Goal: Communication & Community: Share content

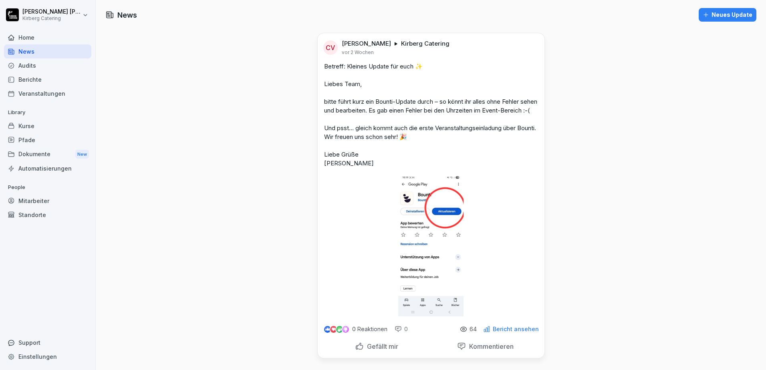
click at [707, 18] on div "Neues Update" at bounding box center [728, 14] width 50 height 9
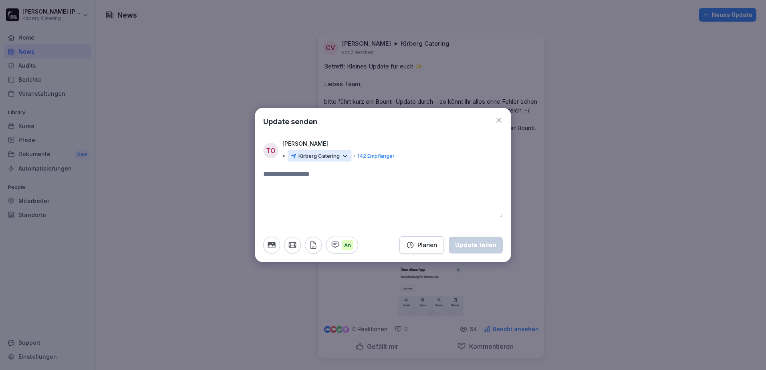
click at [346, 157] on icon at bounding box center [344, 156] width 7 height 7
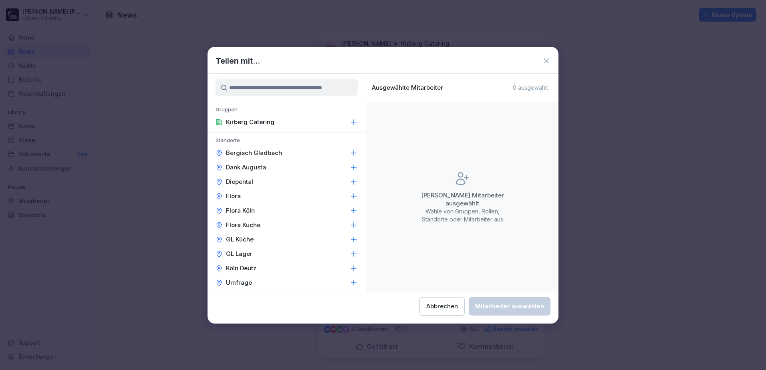
click at [237, 224] on p "Flora Küche" at bounding box center [243, 225] width 34 height 8
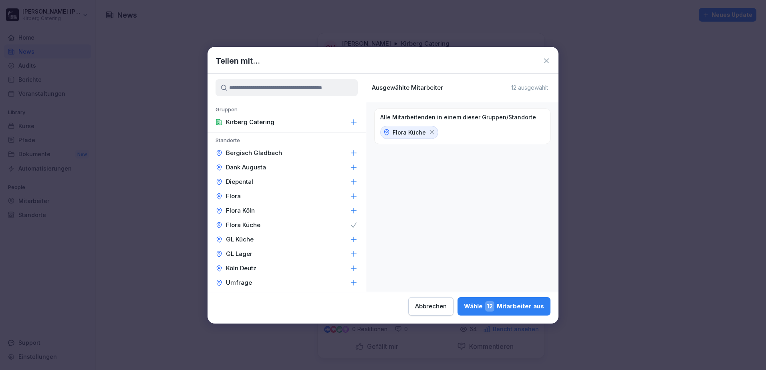
click at [403, 132] on p "Flora Küche" at bounding box center [409, 132] width 33 height 8
click at [220, 224] on icon at bounding box center [219, 225] width 2 height 2
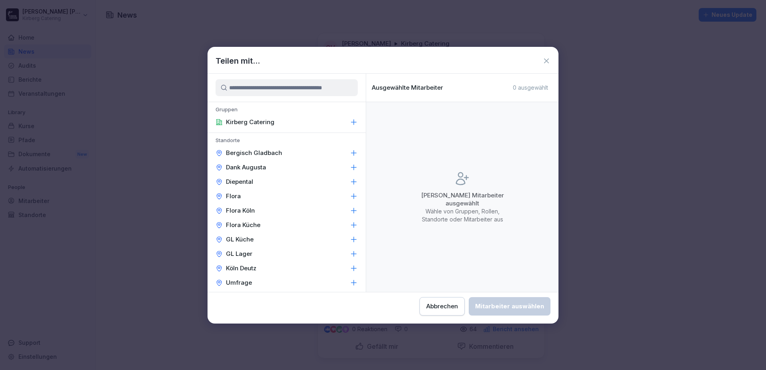
click at [264, 224] on div "Flora Küche" at bounding box center [287, 225] width 158 height 14
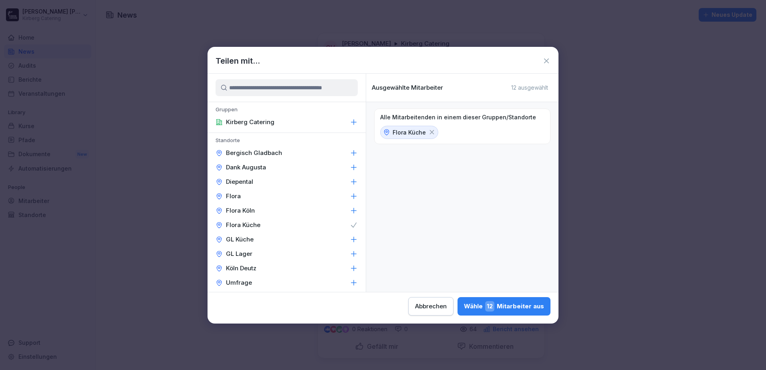
click at [540, 307] on div "Wähle 12 Mitarbeiter aus" at bounding box center [504, 306] width 80 height 10
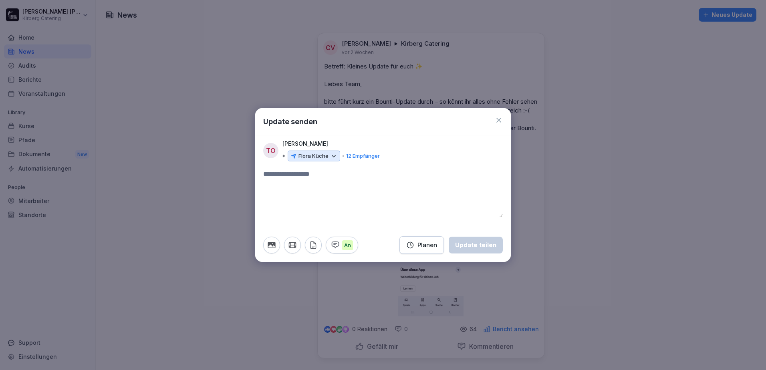
click at [364, 157] on p "12 Empfänger" at bounding box center [363, 156] width 34 height 8
click at [331, 158] on icon at bounding box center [333, 156] width 7 height 7
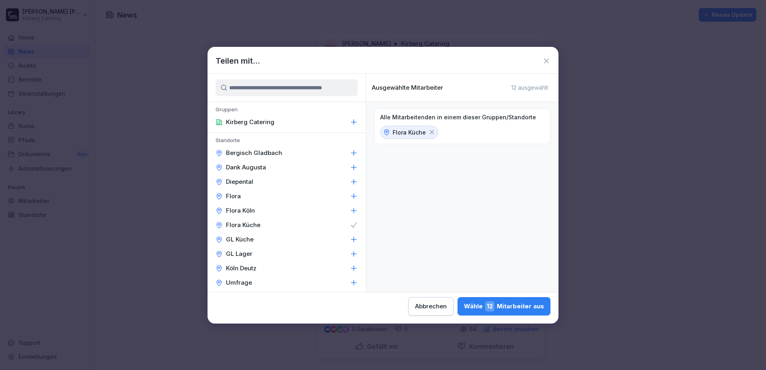
click at [447, 311] on button "Abbrechen" at bounding box center [430, 306] width 45 height 18
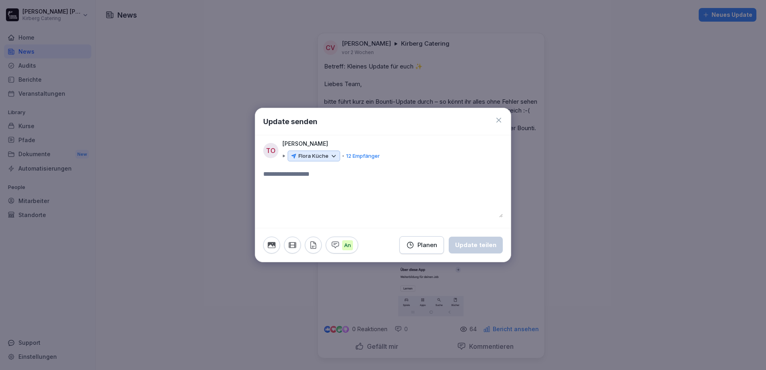
click at [498, 122] on icon at bounding box center [499, 120] width 8 height 8
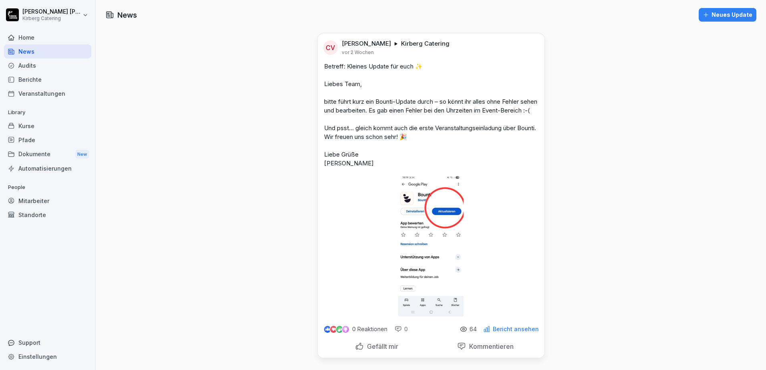
click at [43, 199] on div "Mitarbeiter" at bounding box center [47, 201] width 87 height 14
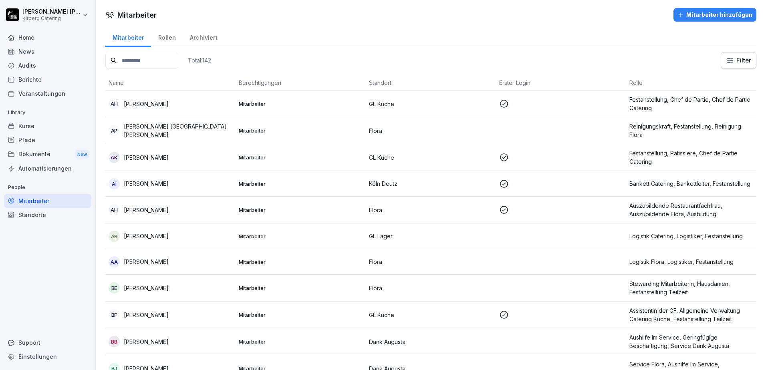
click at [161, 44] on div "Rollen" at bounding box center [167, 36] width 32 height 20
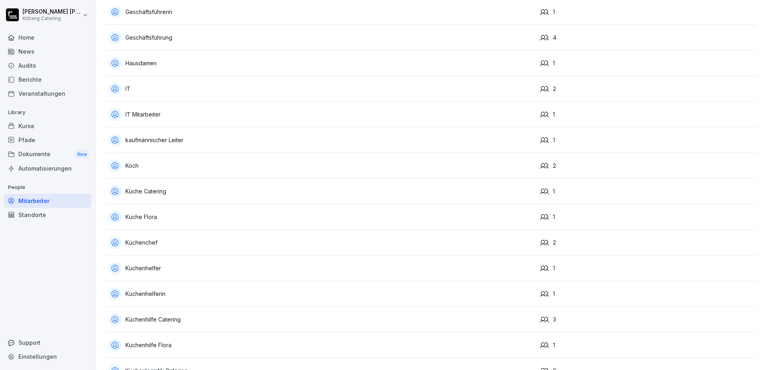
scroll to position [1362, 0]
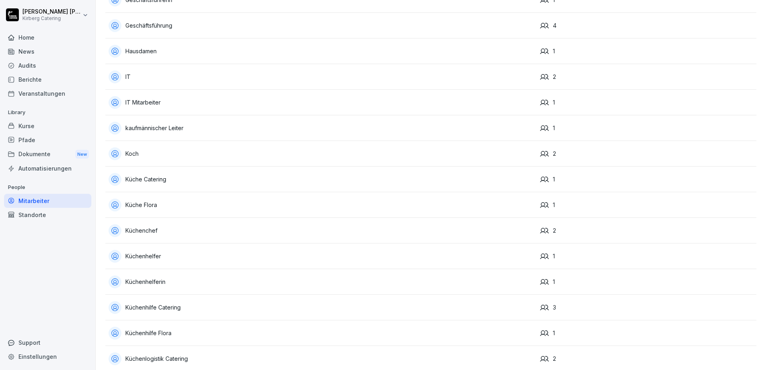
click at [151, 206] on div "Küche Flora" at bounding box center [321, 205] width 425 height 13
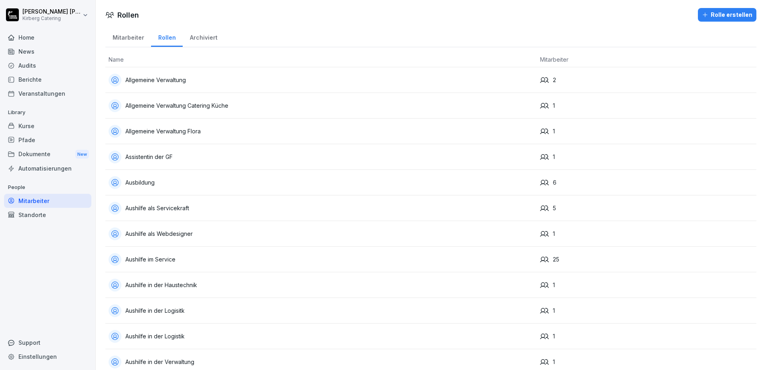
drag, startPoint x: 37, startPoint y: 201, endPoint x: 73, endPoint y: 201, distance: 35.3
click at [37, 201] on div "Mitarbeiter" at bounding box center [47, 201] width 87 height 14
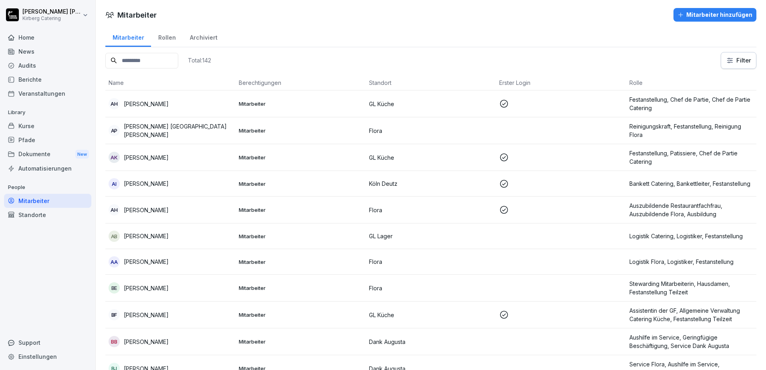
click at [35, 211] on div "Standorte" at bounding box center [47, 215] width 87 height 14
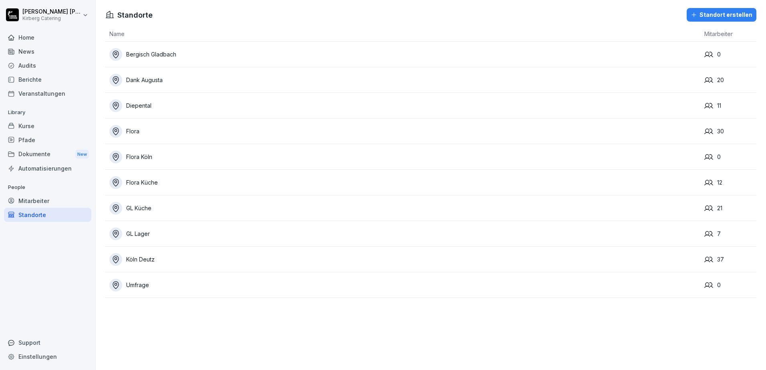
click at [149, 184] on div "Flora Küche" at bounding box center [404, 182] width 591 height 13
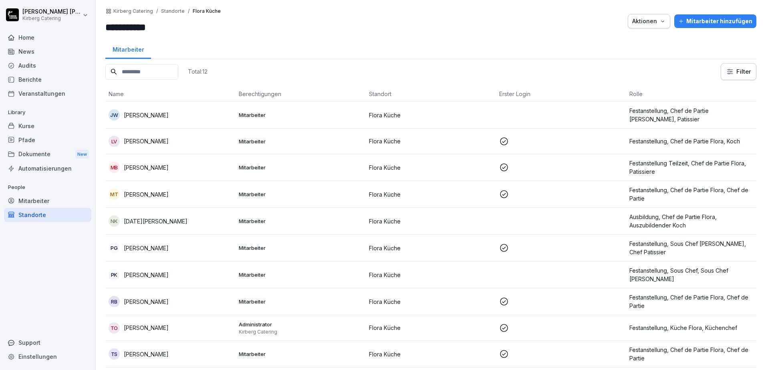
click at [22, 54] on div "News" at bounding box center [47, 51] width 87 height 14
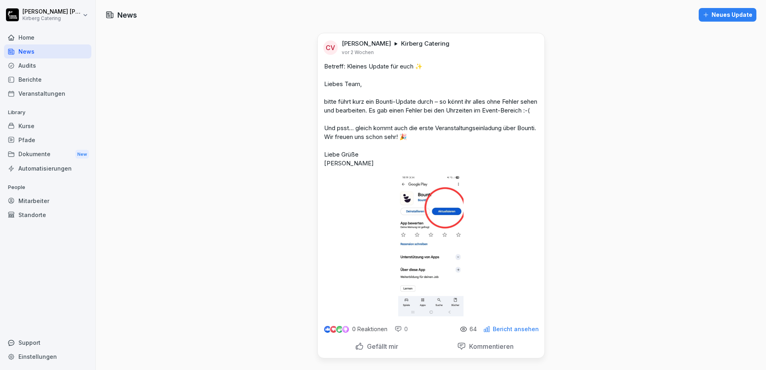
click at [718, 17] on div "Neues Update" at bounding box center [728, 14] width 50 height 9
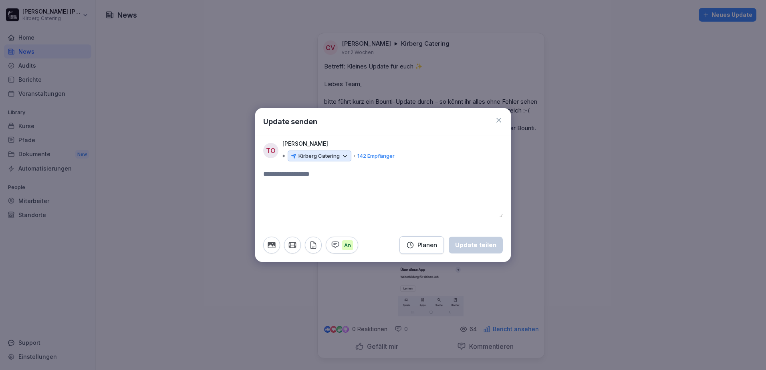
click at [327, 155] on p "Kirberg Catering" at bounding box center [319, 156] width 41 height 8
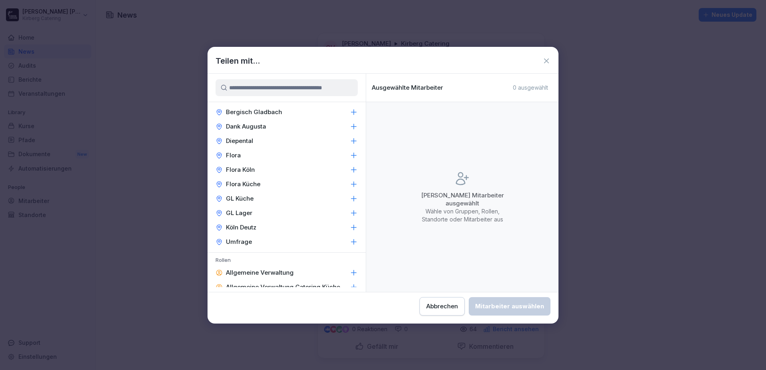
scroll to position [40, 0]
click at [350, 186] on icon at bounding box center [354, 185] width 8 height 8
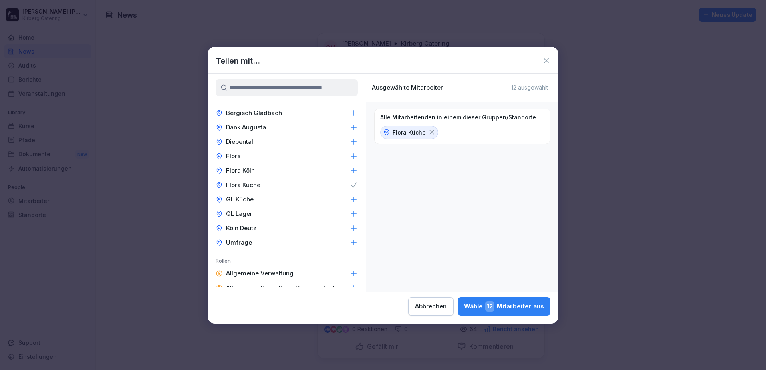
click at [506, 309] on div "Wähle 12 Mitarbeiter aus" at bounding box center [504, 306] width 80 height 10
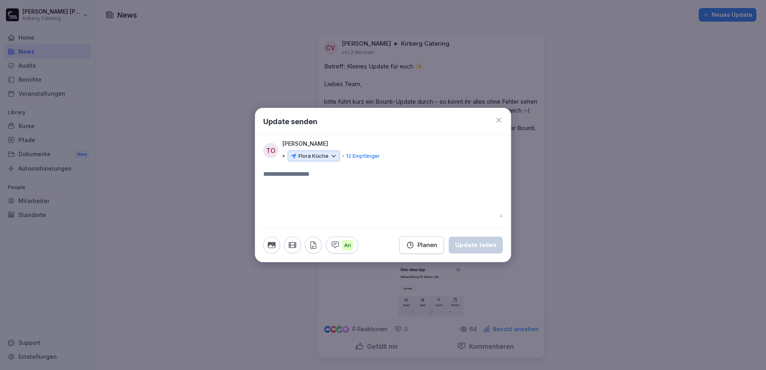
click at [308, 156] on p "Flora Küche" at bounding box center [314, 156] width 30 height 8
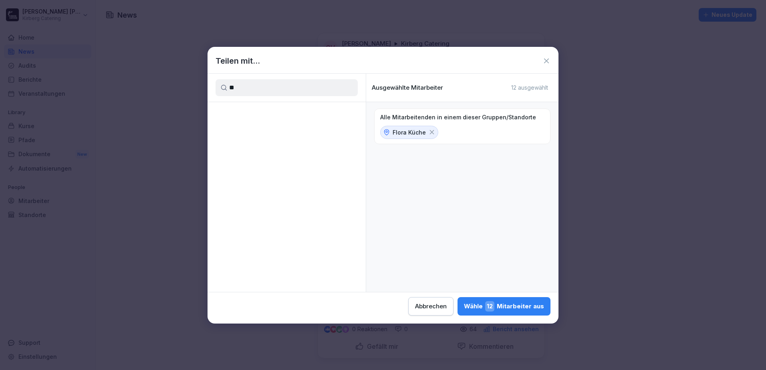
type input "*"
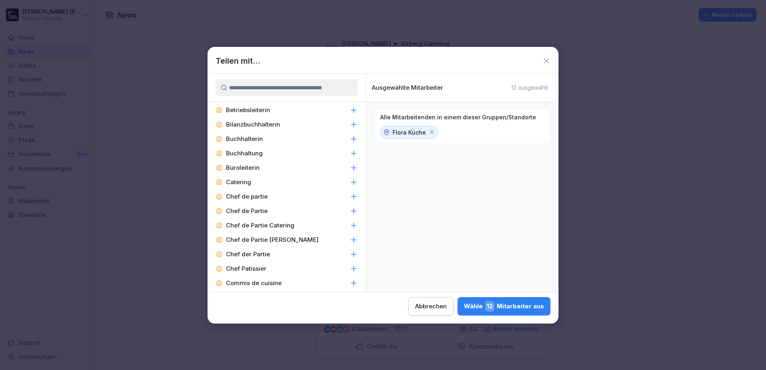
scroll to position [601, 0]
click at [453, 308] on button "Abbrechen" at bounding box center [430, 306] width 45 height 18
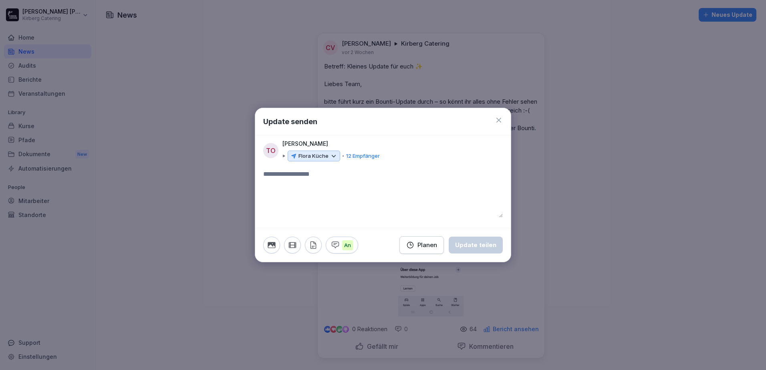
click at [322, 174] on textarea at bounding box center [383, 193] width 240 height 48
click at [315, 184] on textarea at bounding box center [383, 193] width 240 height 48
paste textarea "**********"
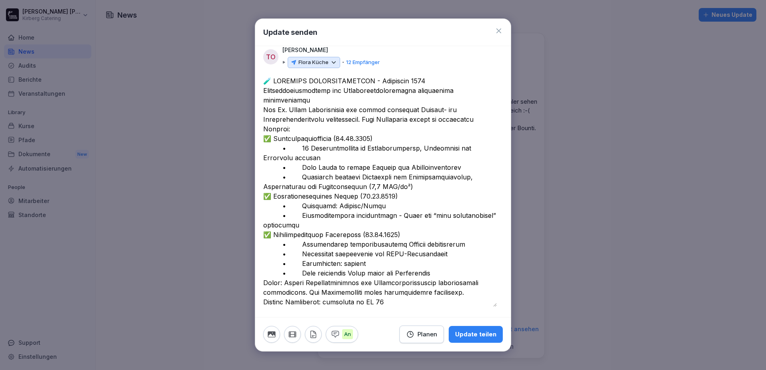
scroll to position [0, 0]
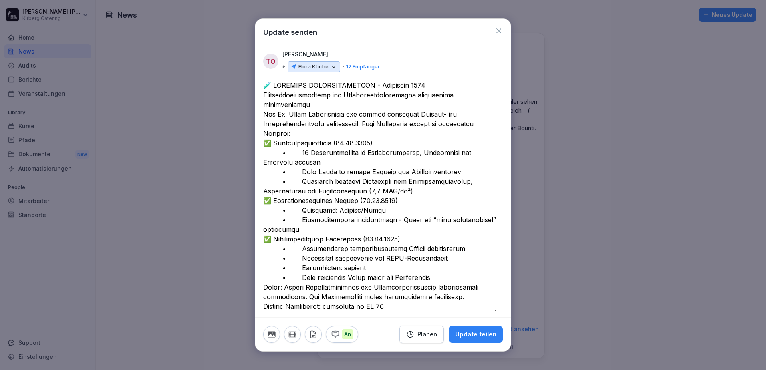
drag, startPoint x: 405, startPoint y: 238, endPoint x: 365, endPoint y: 236, distance: 39.3
click at [365, 236] on textarea at bounding box center [380, 196] width 234 height 231
drag, startPoint x: 383, startPoint y: 143, endPoint x: 335, endPoint y: 139, distance: 48.2
click at [335, 139] on textarea at bounding box center [380, 196] width 234 height 231
drag, startPoint x: 407, startPoint y: 202, endPoint x: 360, endPoint y: 203, distance: 46.9
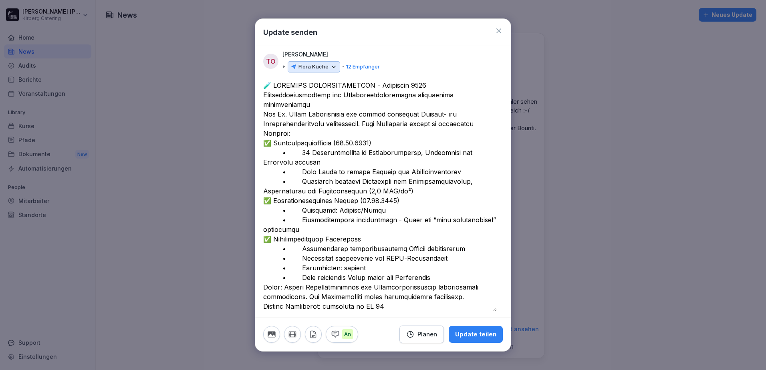
click at [360, 203] on textarea at bounding box center [380, 196] width 234 height 231
drag, startPoint x: 379, startPoint y: 139, endPoint x: 336, endPoint y: 139, distance: 42.9
click at [336, 139] on textarea at bounding box center [380, 196] width 234 height 231
click at [272, 86] on textarea at bounding box center [380, 196] width 234 height 231
click at [427, 83] on textarea at bounding box center [380, 196] width 234 height 231
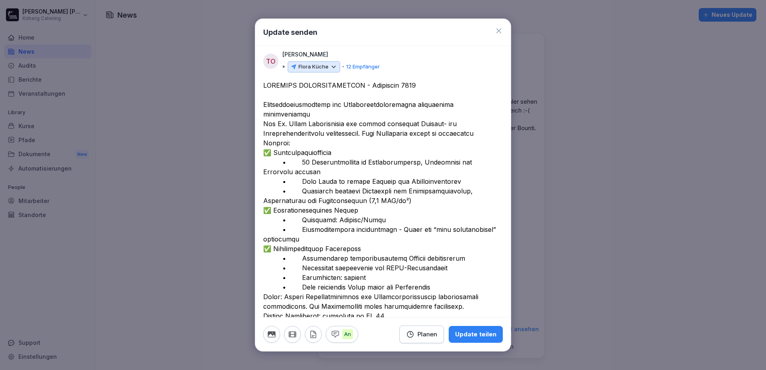
click at [315, 140] on textarea at bounding box center [380, 201] width 234 height 240
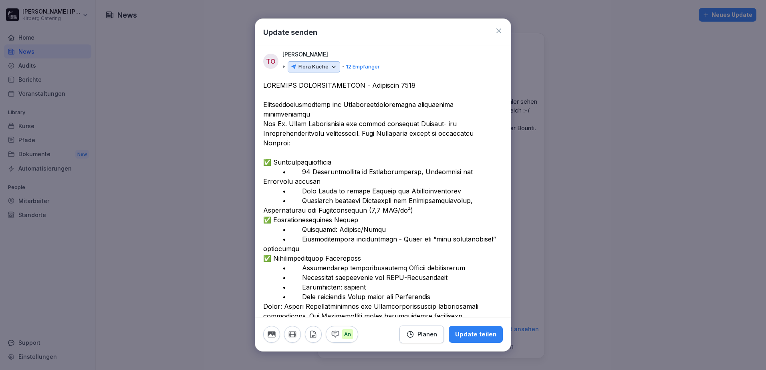
click at [416, 208] on textarea at bounding box center [380, 206] width 234 height 250
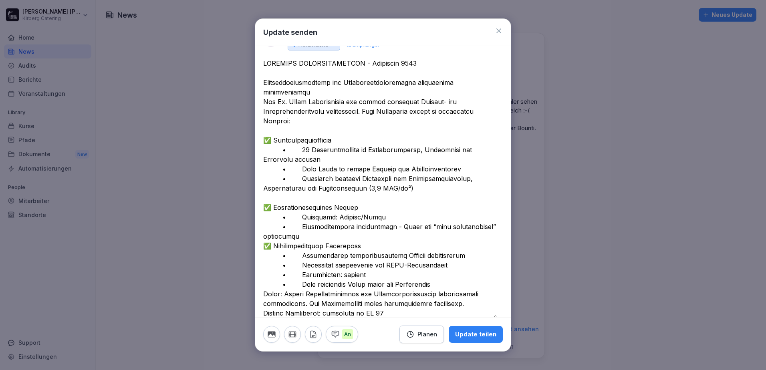
scroll to position [33, 0]
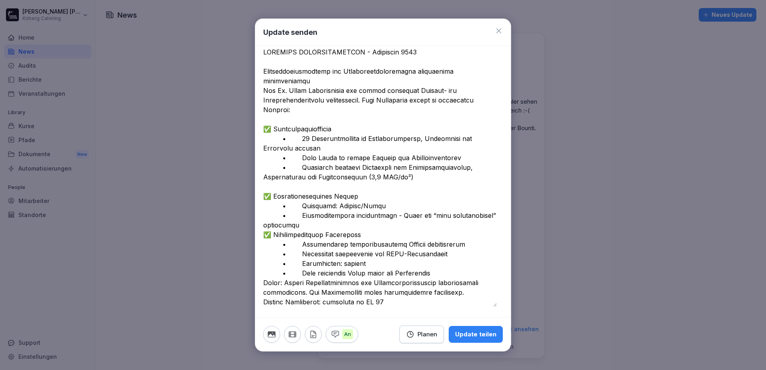
click at [389, 225] on textarea at bounding box center [380, 177] width 234 height 260
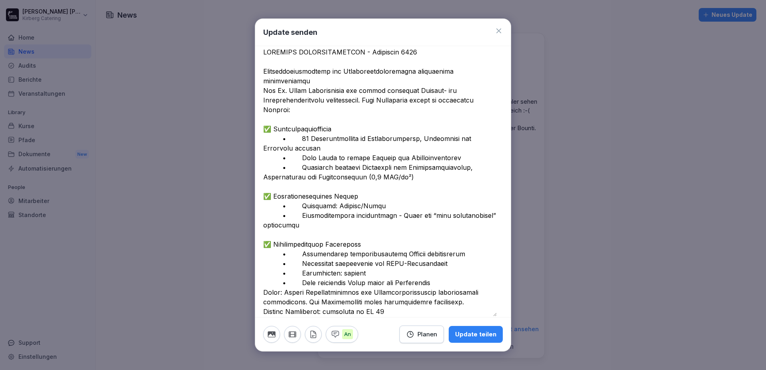
scroll to position [43, 0]
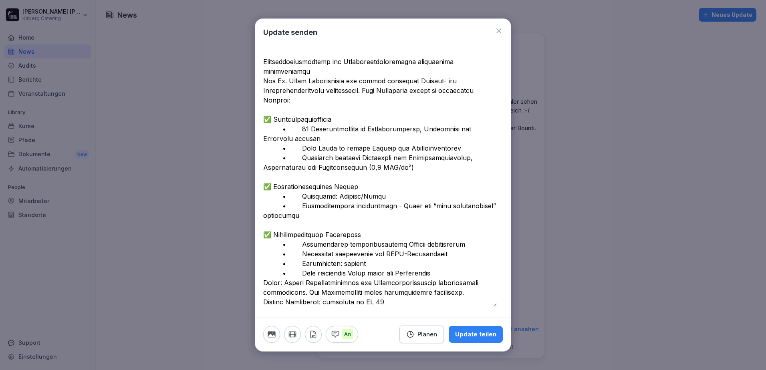
click at [457, 275] on textarea at bounding box center [380, 172] width 234 height 269
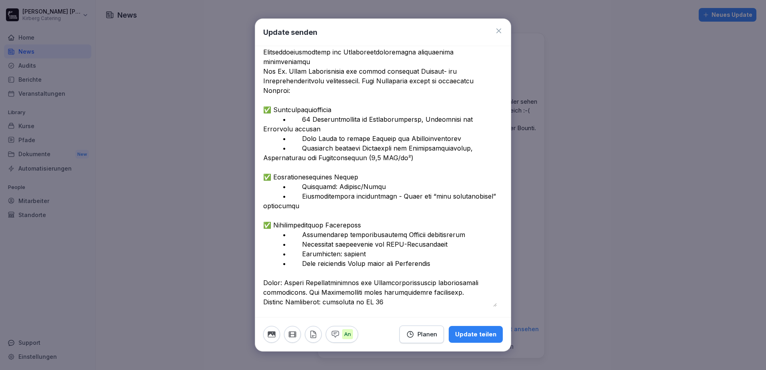
scroll to position [0, 0]
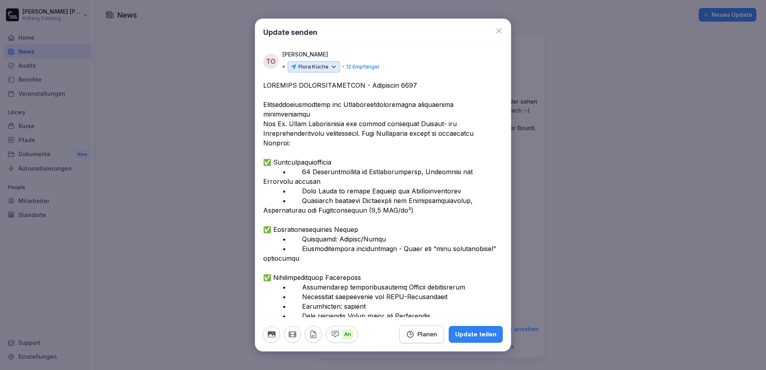
type textarea "**********"
click at [315, 332] on icon "button" at bounding box center [313, 334] width 9 height 9
click at [311, 333] on icon "button" at bounding box center [313, 334] width 5 height 7
click at [311, 335] on icon "button" at bounding box center [313, 334] width 5 height 7
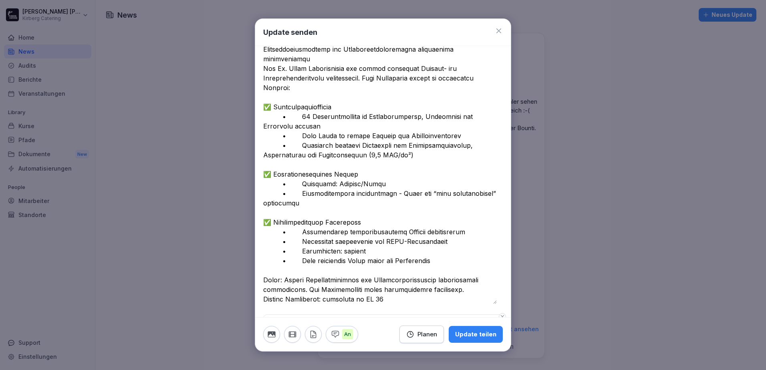
scroll to position [85, 0]
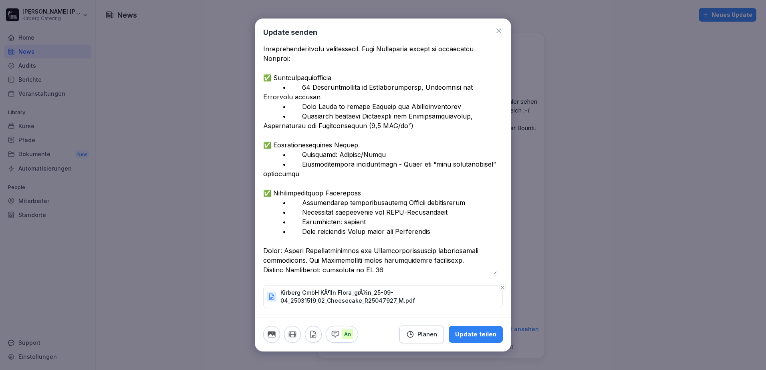
click at [500, 288] on icon "button" at bounding box center [503, 288] width 6 height 6
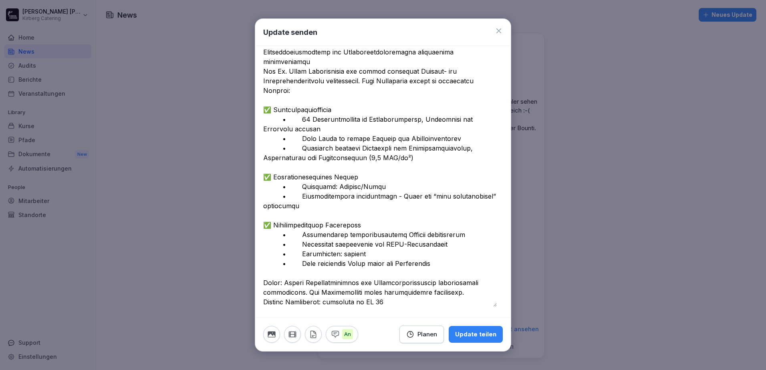
scroll to position [52, 0]
click at [316, 337] on icon "button" at bounding box center [313, 334] width 5 height 7
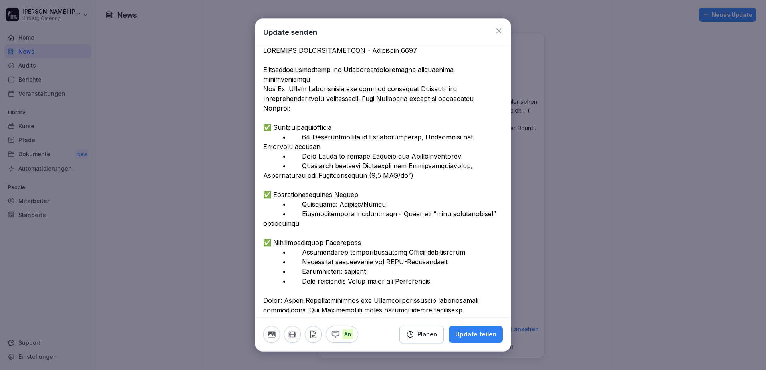
scroll to position [0, 0]
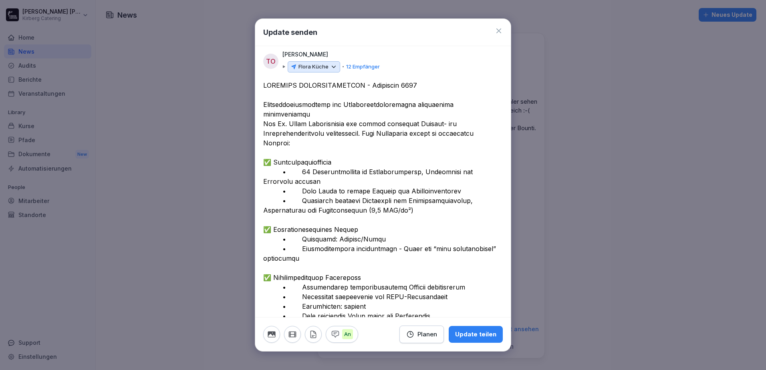
click at [330, 69] on icon at bounding box center [333, 66] width 7 height 7
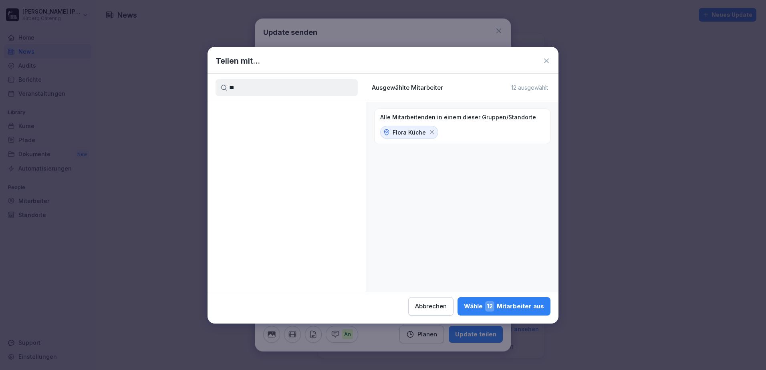
type input "*"
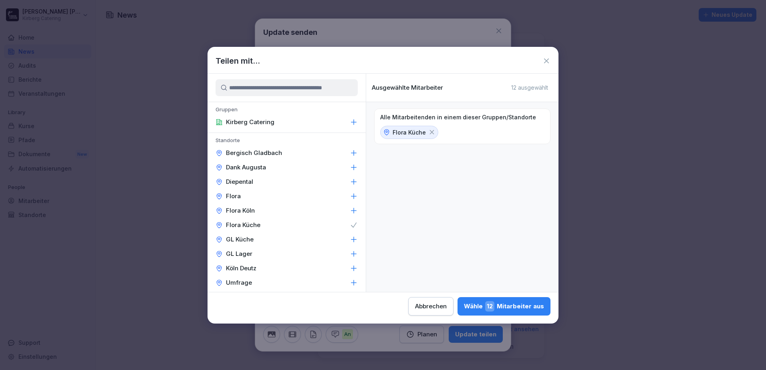
click at [434, 310] on div "Abbrechen" at bounding box center [431, 306] width 32 height 9
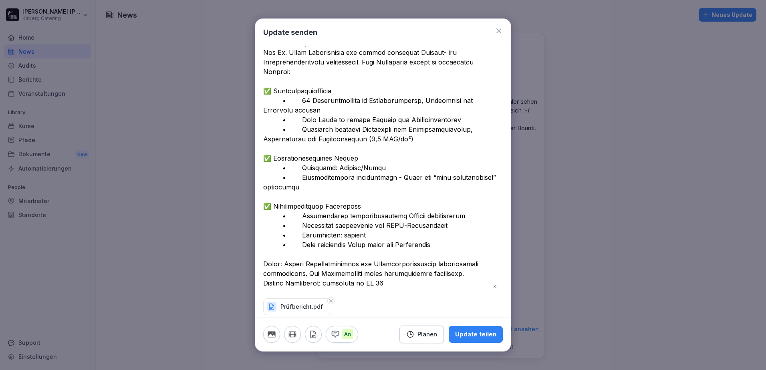
scroll to position [78, 0]
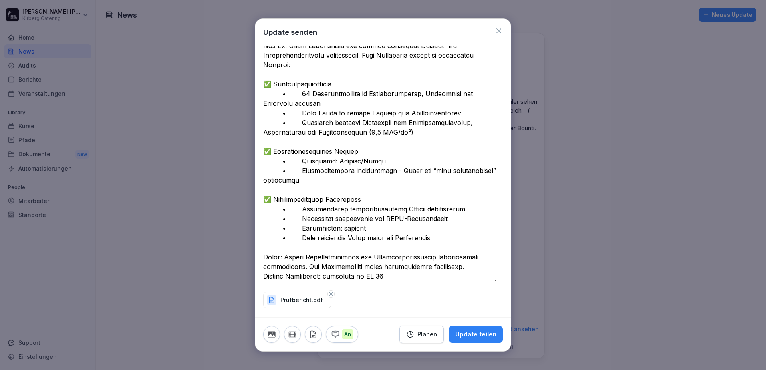
click at [420, 332] on div "Planen" at bounding box center [421, 334] width 31 height 9
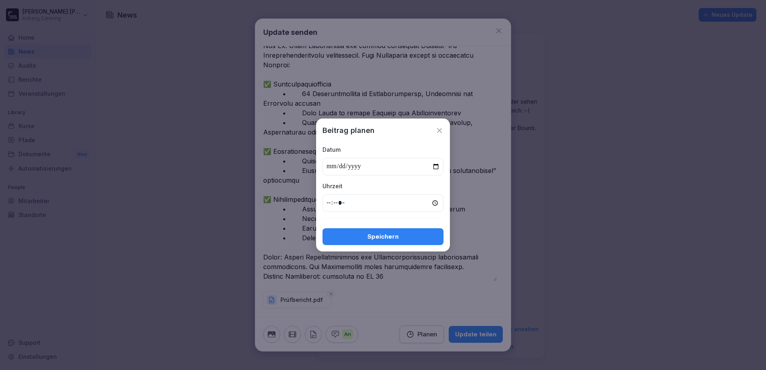
click at [441, 129] on icon at bounding box center [439, 130] width 5 height 5
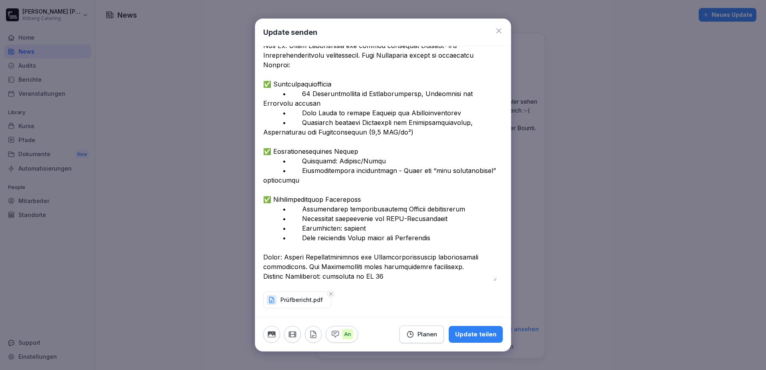
click at [468, 334] on div "Update teilen" at bounding box center [475, 334] width 41 height 9
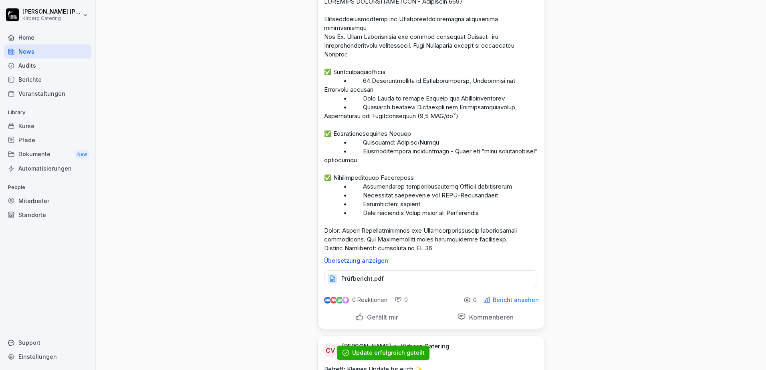
scroll to position [80, 0]
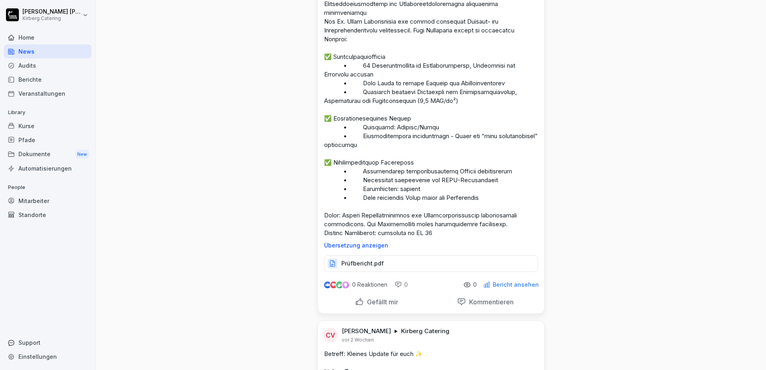
click at [375, 266] on p "Prüfbericht.pdf" at bounding box center [362, 264] width 42 height 8
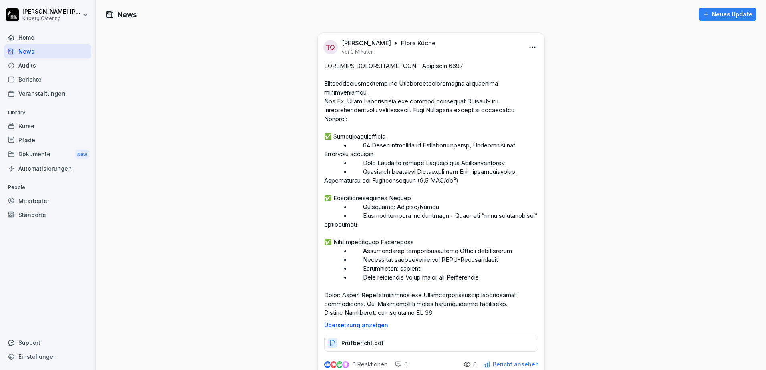
scroll to position [0, 0]
click at [41, 50] on div "News" at bounding box center [47, 51] width 87 height 14
click at [22, 38] on div "Home" at bounding box center [47, 37] width 87 height 14
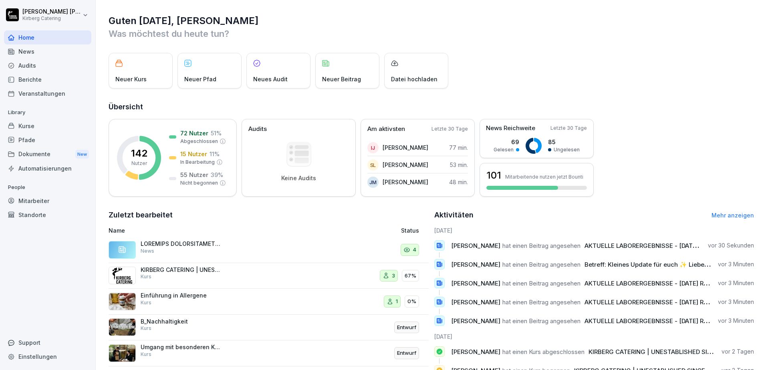
click at [23, 49] on div "News" at bounding box center [47, 51] width 87 height 14
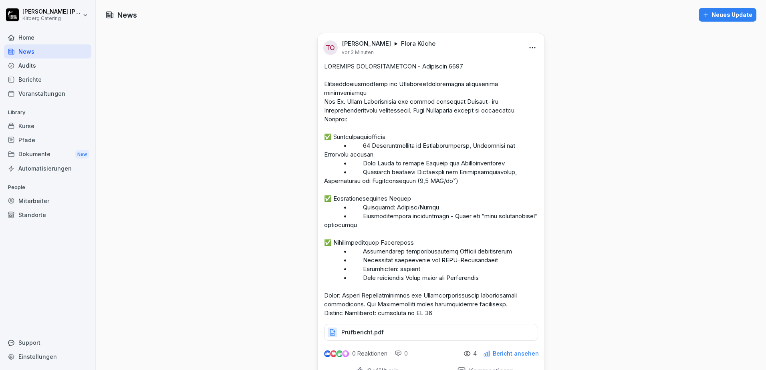
click at [525, 43] on html "Thomas Ottke Kirberg Catering Home News Audits Berichte Veranstaltungen Library…" at bounding box center [383, 185] width 766 height 370
click at [603, 105] on html "Thomas Ottke Kirberg Catering Home News Audits Berichte Veranstaltungen Library…" at bounding box center [383, 185] width 766 height 370
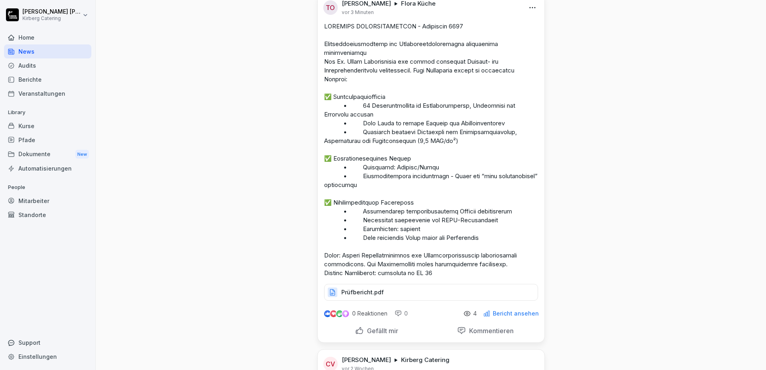
click at [357, 295] on p "Prüfbericht.pdf" at bounding box center [362, 292] width 42 height 8
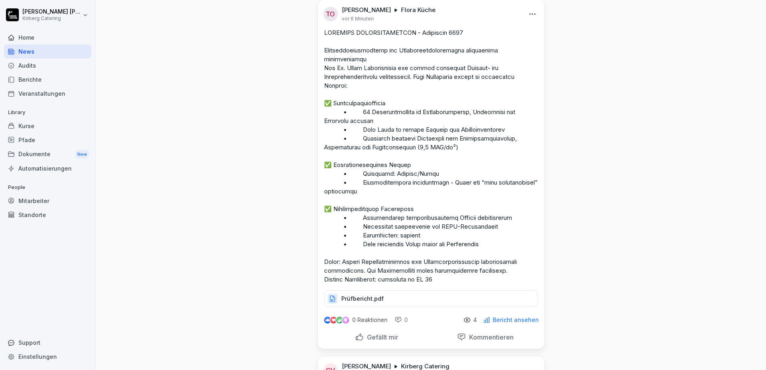
scroll to position [0, 0]
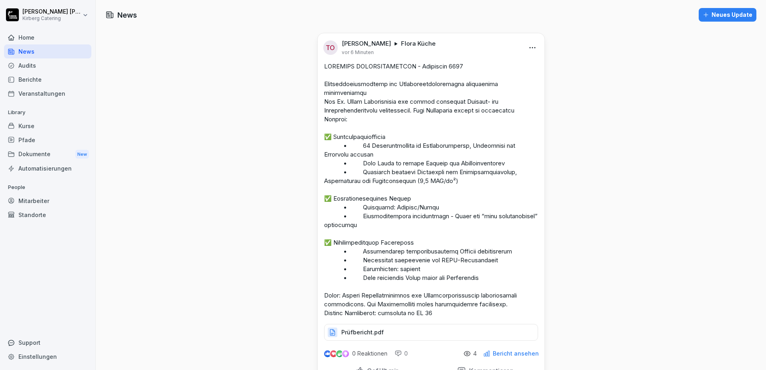
click at [35, 38] on div "Home" at bounding box center [47, 37] width 87 height 14
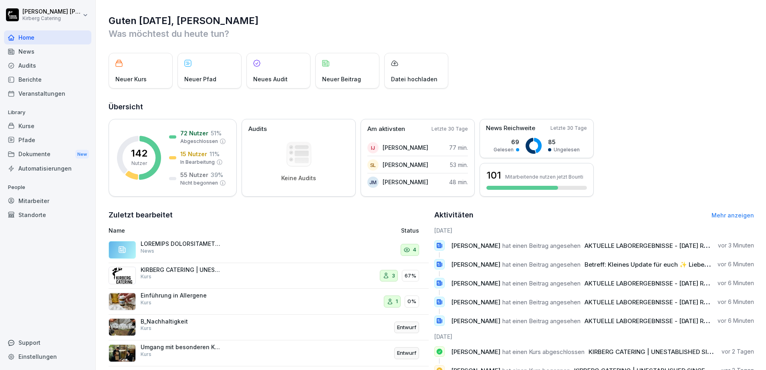
click at [40, 202] on div "Mitarbeiter" at bounding box center [47, 201] width 87 height 14
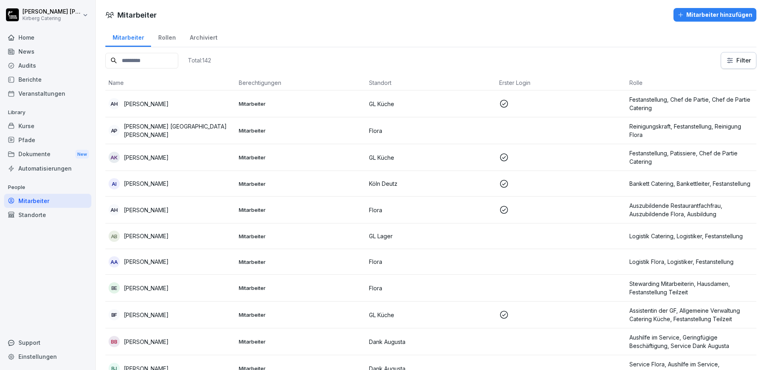
click at [40, 214] on div "Standorte" at bounding box center [47, 215] width 87 height 14
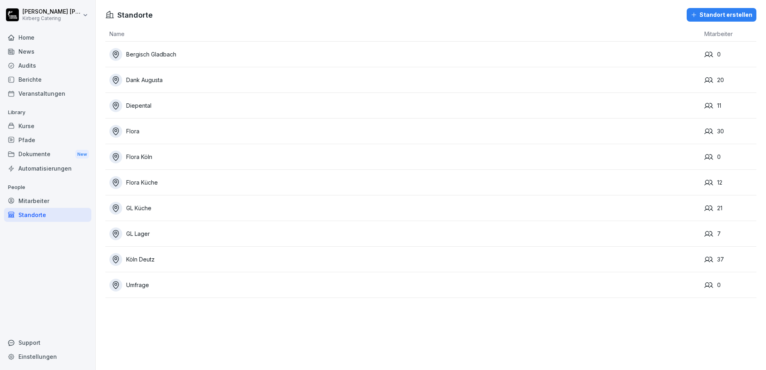
click at [142, 178] on div "Flora Küche" at bounding box center [404, 182] width 591 height 13
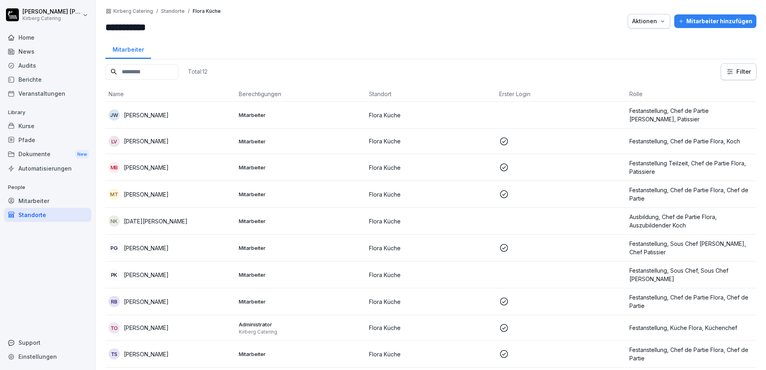
scroll to position [53, 0]
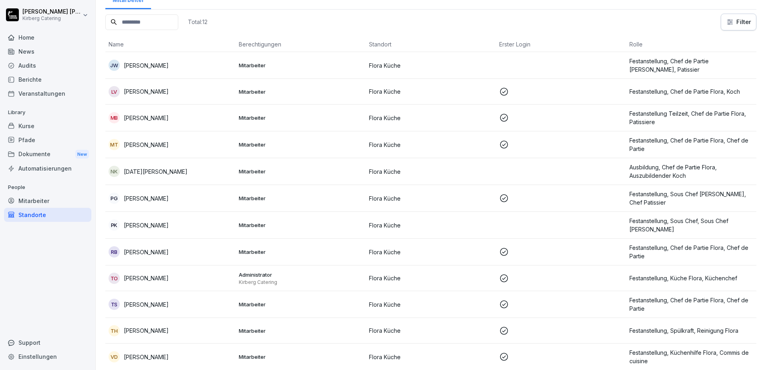
click at [26, 39] on div "Home" at bounding box center [47, 37] width 87 height 14
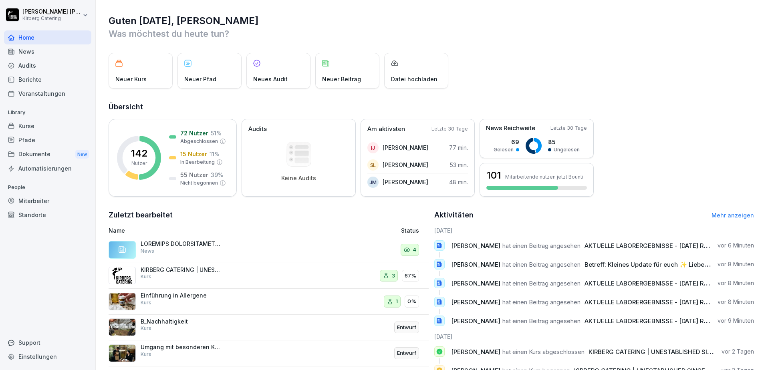
click at [20, 53] on div "News" at bounding box center [47, 51] width 87 height 14
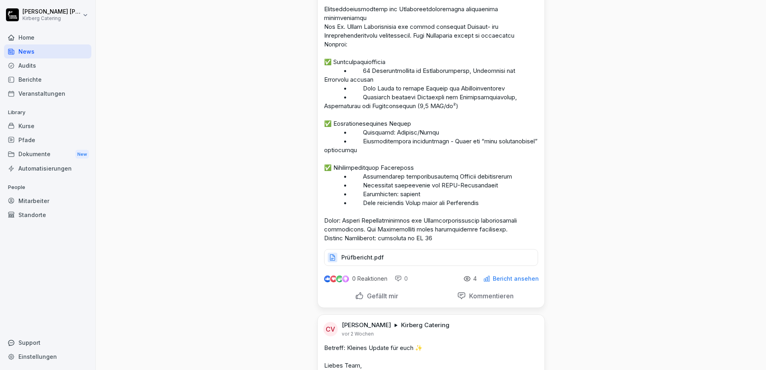
scroll to position [160, 0]
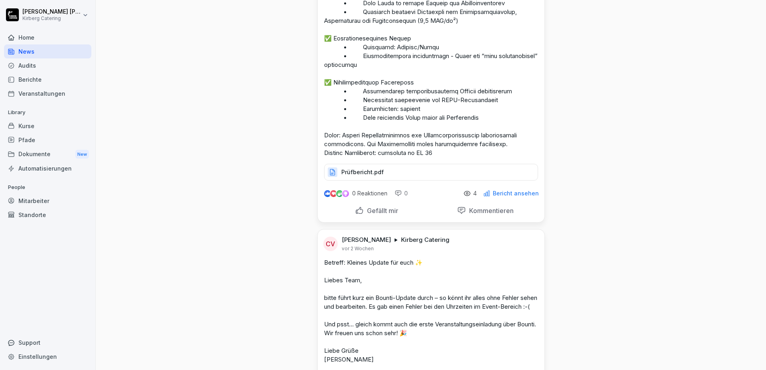
click at [495, 195] on p "Bericht ansehen" at bounding box center [516, 193] width 46 height 6
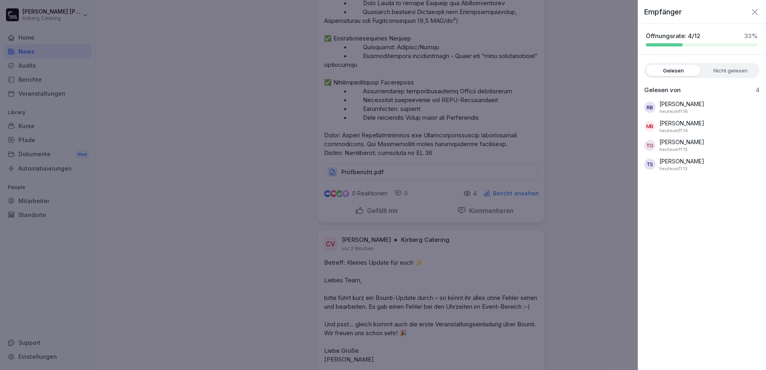
click at [619, 215] on div at bounding box center [383, 185] width 766 height 370
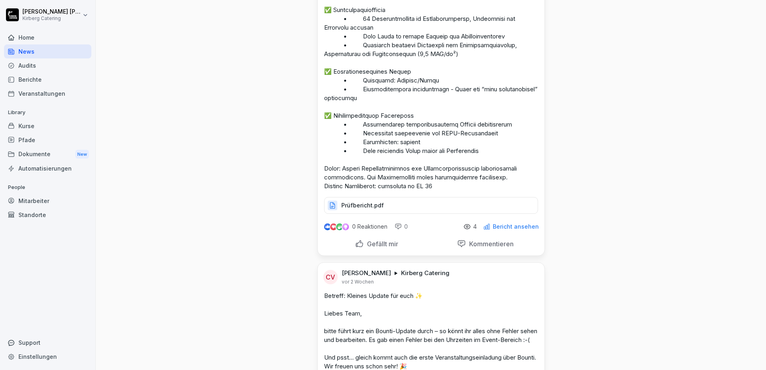
scroll to position [80, 0]
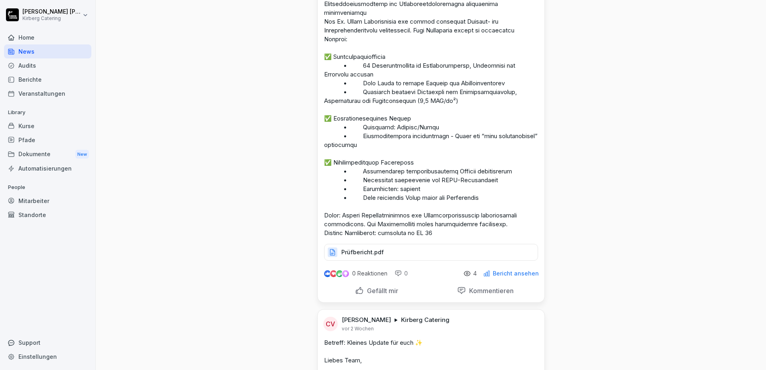
click at [341, 254] on p "Prüfbericht.pdf" at bounding box center [362, 252] width 42 height 8
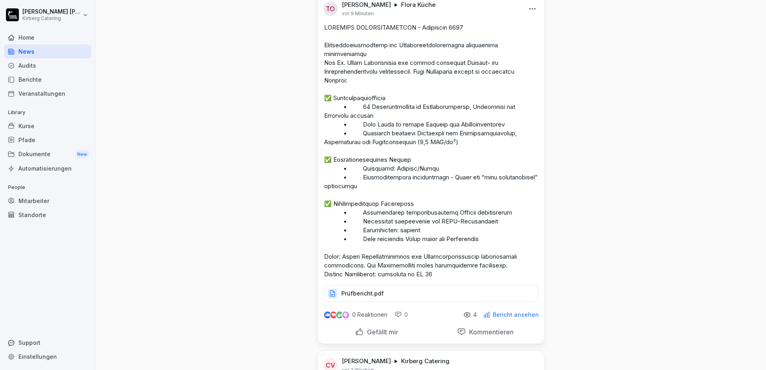
scroll to position [0, 0]
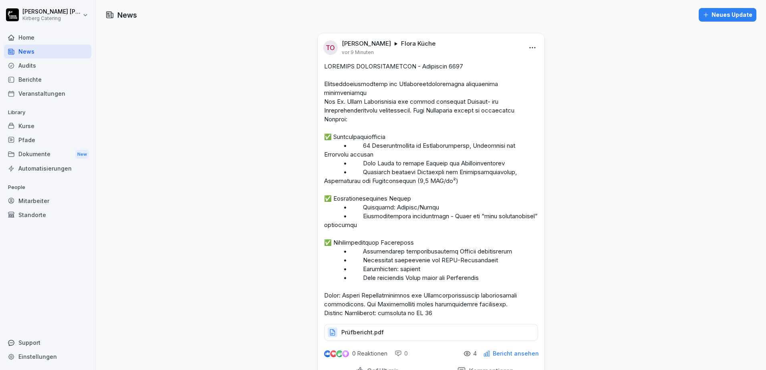
click at [42, 35] on div "Home" at bounding box center [47, 37] width 87 height 14
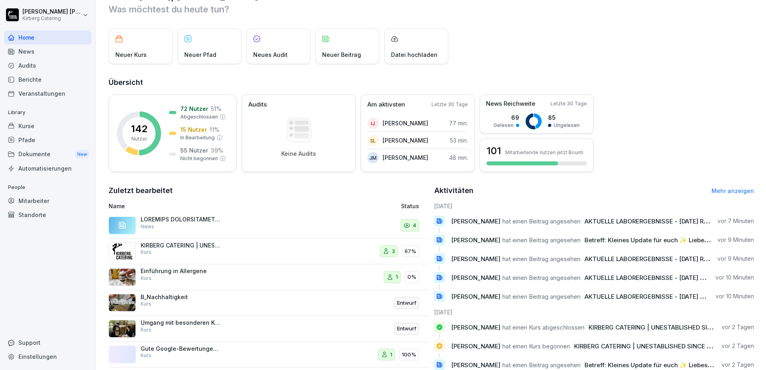
scroll to position [51, 0]
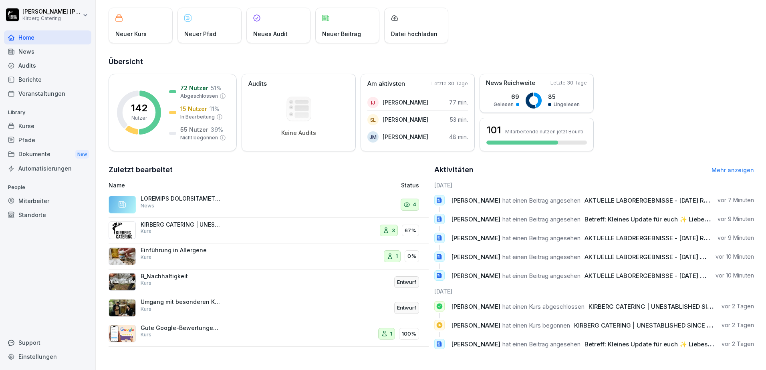
click at [31, 48] on div "News" at bounding box center [47, 51] width 87 height 14
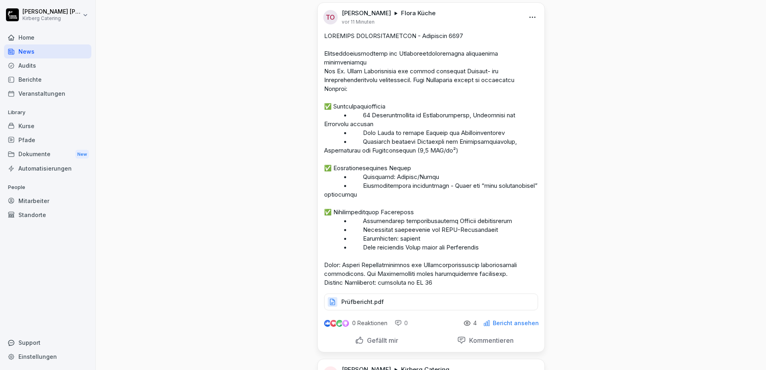
scroll to position [80, 0]
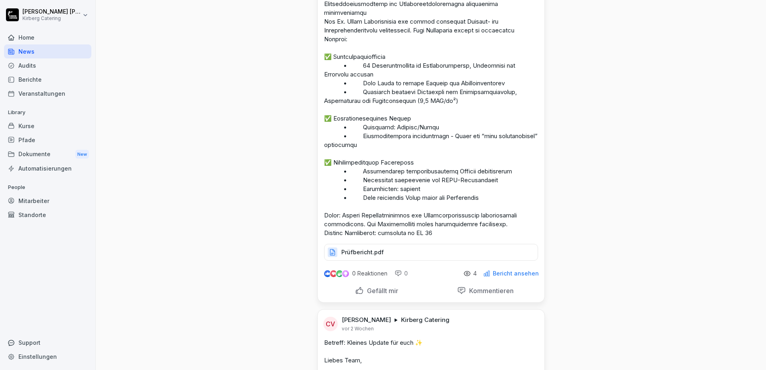
click at [502, 274] on p "Bericht ansehen" at bounding box center [516, 273] width 46 height 6
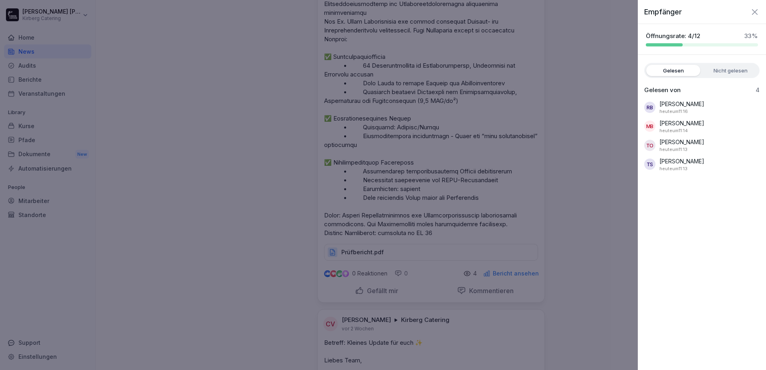
click at [728, 73] on label "Nicht gelesen" at bounding box center [731, 70] width 54 height 11
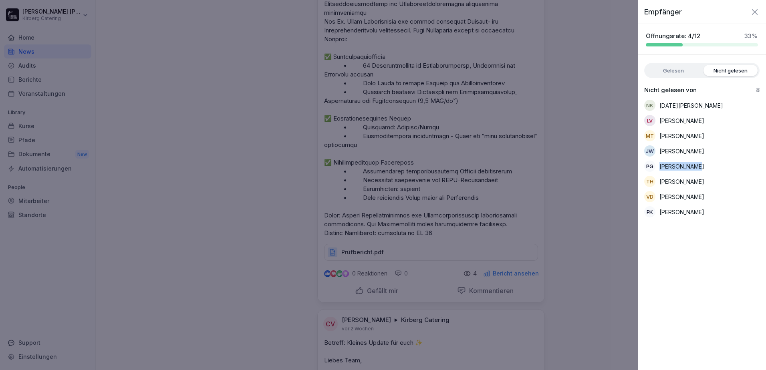
drag, startPoint x: 694, startPoint y: 167, endPoint x: 661, endPoint y: 170, distance: 33.4
click at [661, 170] on div "PG Pascal Gusia" at bounding box center [701, 166] width 115 height 11
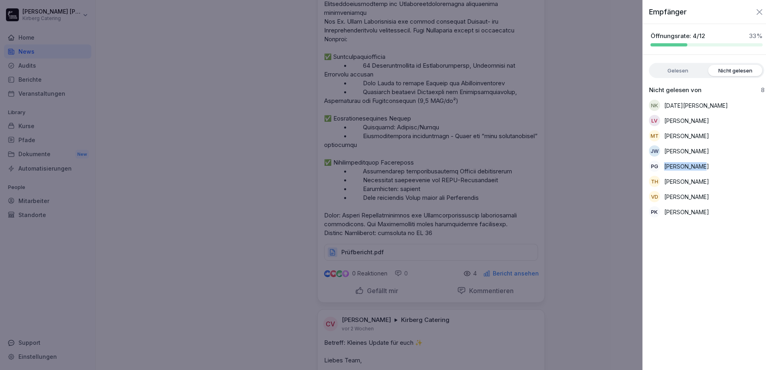
drag, startPoint x: 661, startPoint y: 170, endPoint x: 618, endPoint y: 183, distance: 44.4
click at [618, 183] on div at bounding box center [383, 185] width 766 height 370
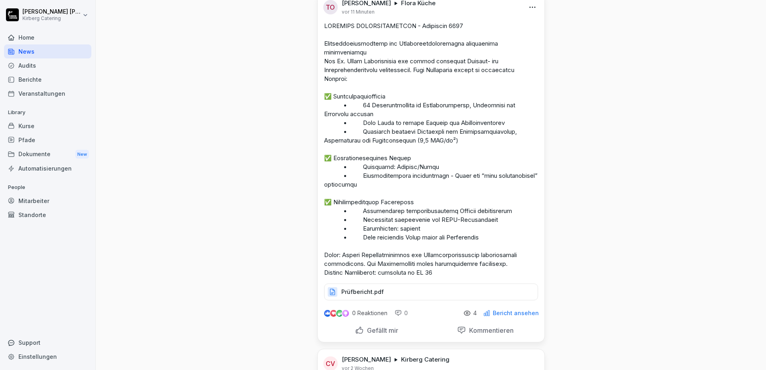
scroll to position [160, 0]
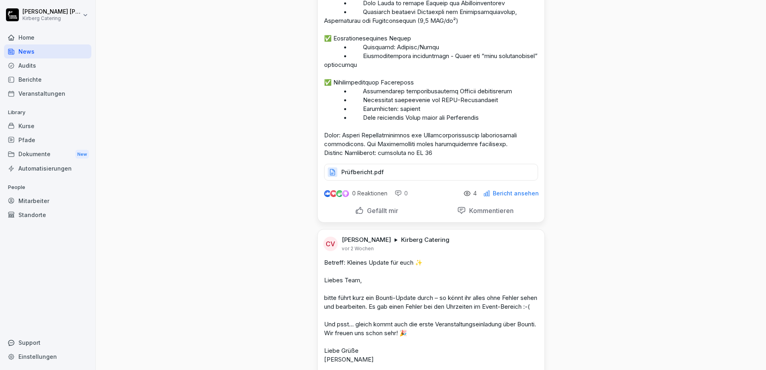
click at [498, 195] on p "Bericht ansehen" at bounding box center [516, 193] width 46 height 6
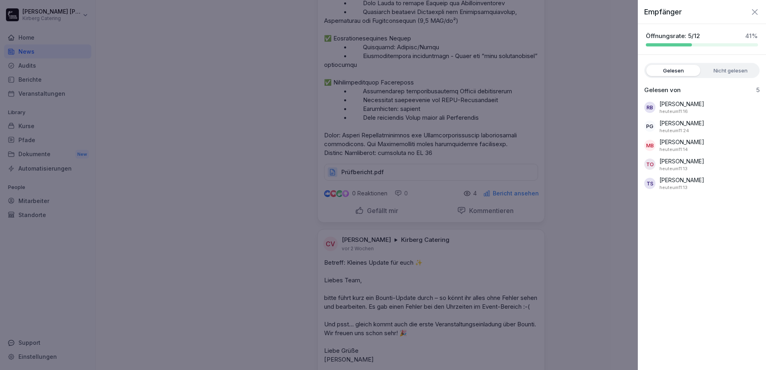
click at [596, 137] on div at bounding box center [383, 185] width 766 height 370
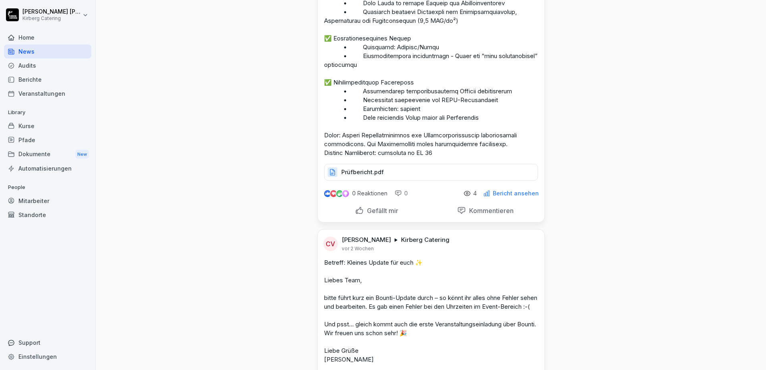
click at [48, 57] on div "News" at bounding box center [47, 51] width 87 height 14
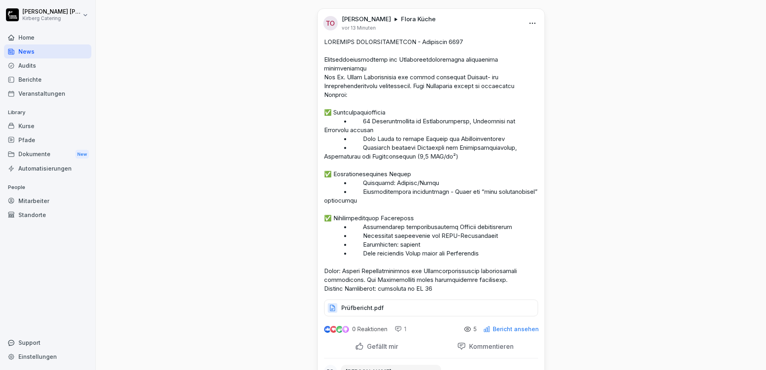
scroll to position [0, 0]
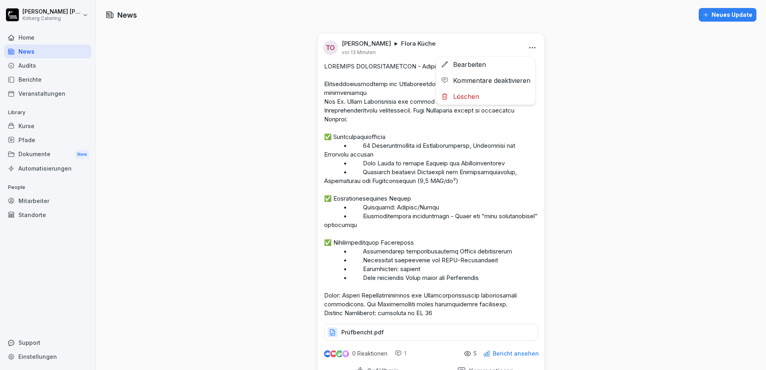
click at [535, 48] on html "Thomas Ottke Kirberg Catering Home News Audits Berichte Veranstaltungen Library…" at bounding box center [383, 185] width 766 height 370
click at [591, 83] on html "Thomas Ottke Kirberg Catering Home News Audits Berichte Veranstaltungen Library…" at bounding box center [383, 185] width 766 height 370
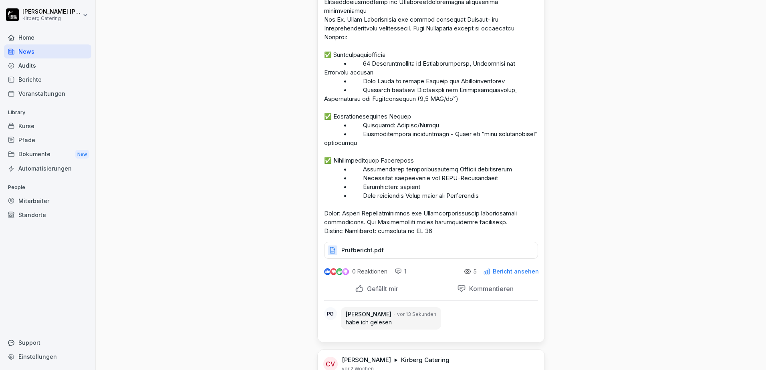
scroll to position [200, 0]
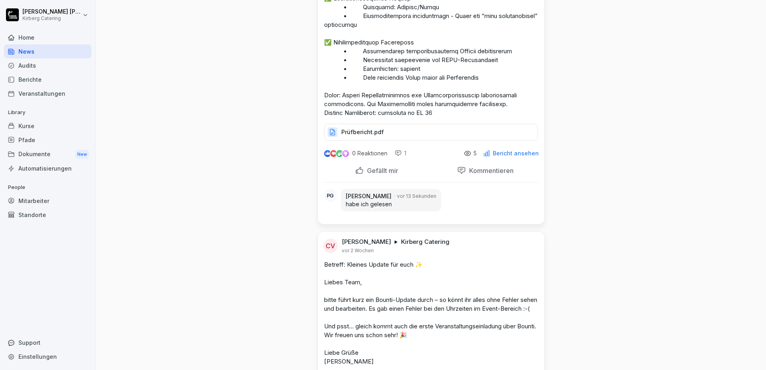
click at [324, 152] on img at bounding box center [327, 153] width 6 height 6
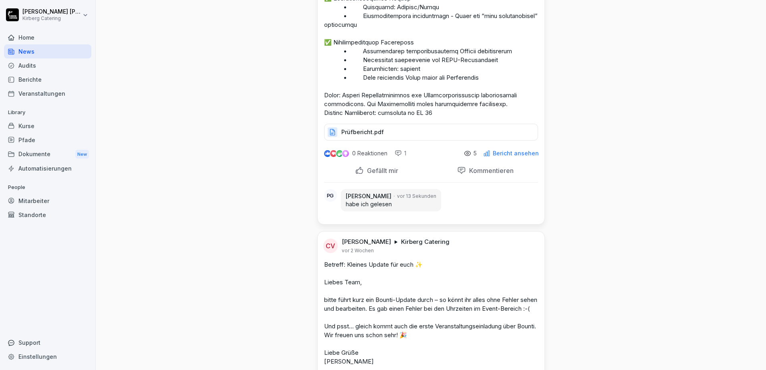
click at [50, 46] on div "News" at bounding box center [47, 51] width 87 height 14
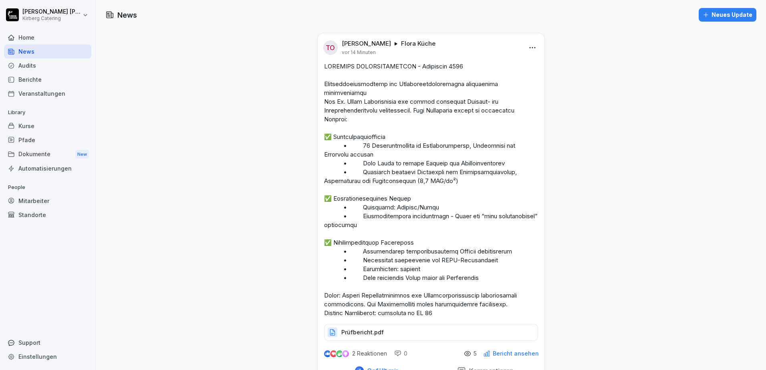
scroll to position [200, 0]
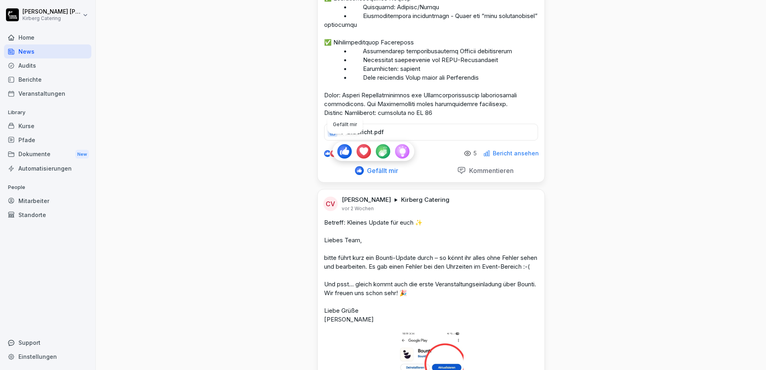
drag, startPoint x: 372, startPoint y: 169, endPoint x: 342, endPoint y: 152, distance: 34.3
click at [342, 163] on div "Gefällt mir Kommentieren" at bounding box center [431, 172] width 214 height 19
click at [342, 152] on div at bounding box center [344, 151] width 14 height 14
click at [373, 170] on p "Gefällt mir" at bounding box center [381, 171] width 34 height 8
click at [380, 169] on p "Gefällt mir" at bounding box center [381, 171] width 34 height 8
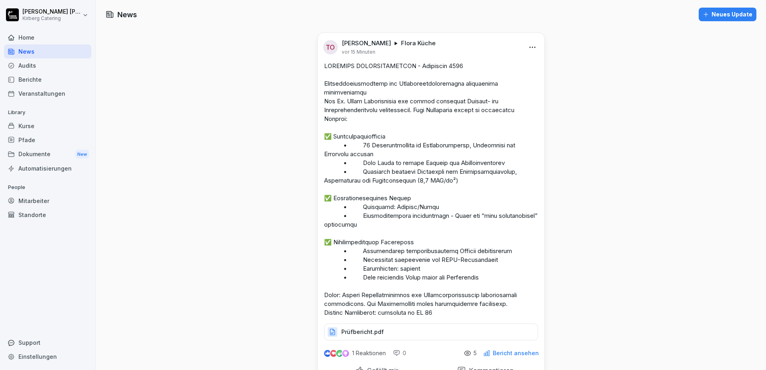
scroll to position [0, 0]
click at [36, 40] on div "Home" at bounding box center [47, 37] width 87 height 14
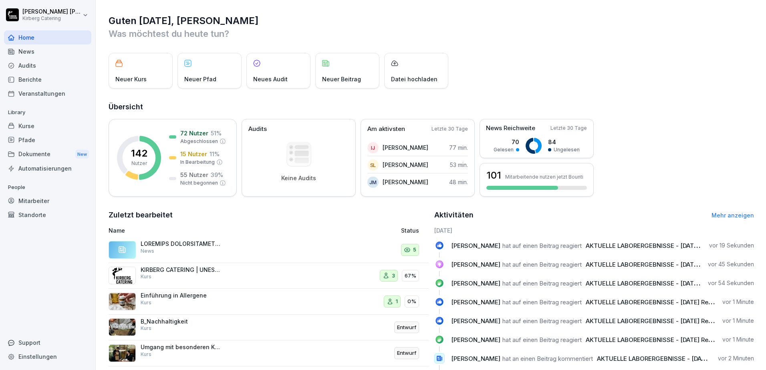
click at [133, 251] on div at bounding box center [122, 250] width 27 height 18
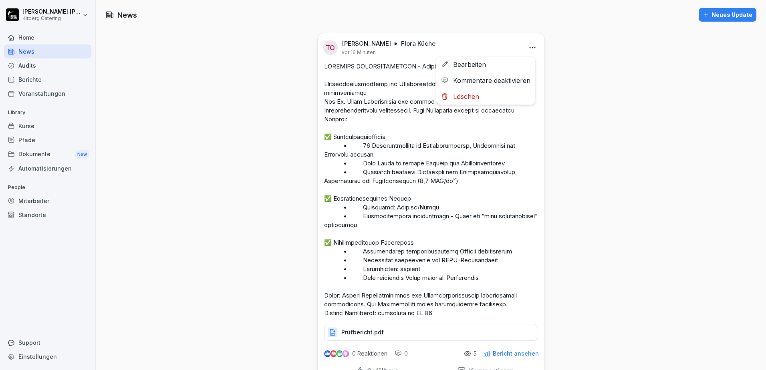
click at [530, 49] on html "[PERSON_NAME] Catering Home News Audits Berichte Veranstaltungen Library Kurse …" at bounding box center [383, 185] width 766 height 370
click at [577, 63] on html "[PERSON_NAME] Catering Home News Audits Berichte Veranstaltungen Library Kurse …" at bounding box center [383, 185] width 766 height 370
click at [33, 39] on div "Home" at bounding box center [47, 37] width 87 height 14
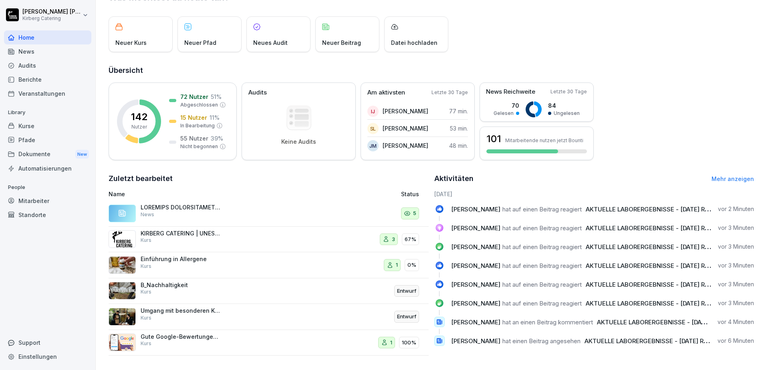
scroll to position [40, 0]
click at [31, 37] on div "Home" at bounding box center [47, 37] width 87 height 14
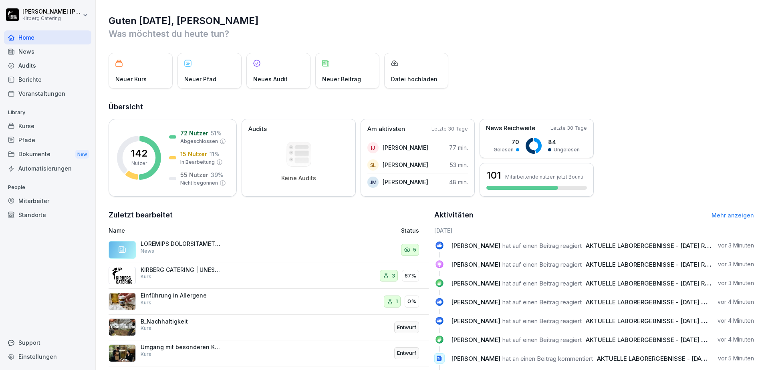
click at [36, 54] on div "News" at bounding box center [47, 51] width 87 height 14
